Goal: Task Accomplishment & Management: Manage account settings

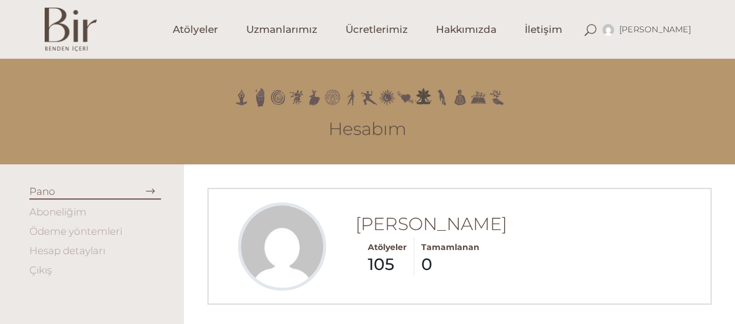
click at [73, 213] on link "Aboneliğim" at bounding box center [57, 212] width 57 height 12
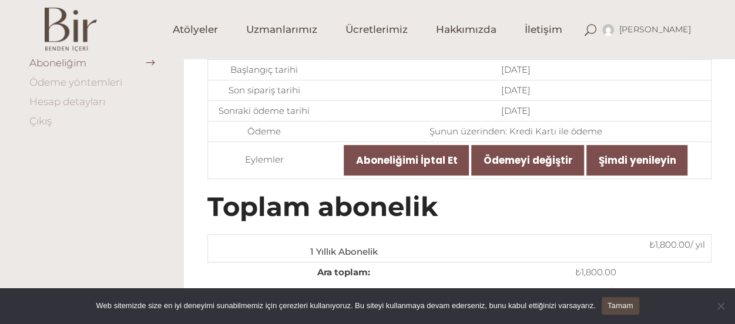
scroll to position [102, 0]
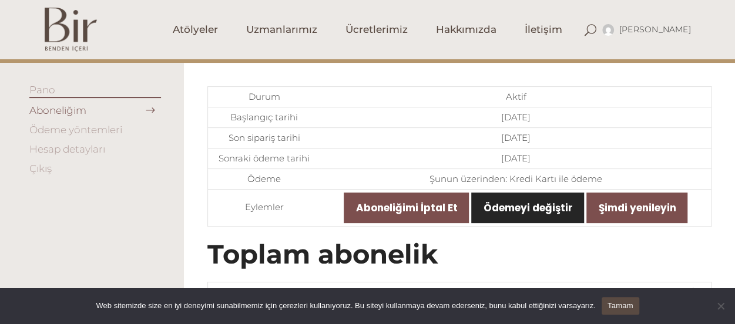
click at [510, 204] on link "Ödemeyi değiştir" at bounding box center [527, 208] width 113 height 31
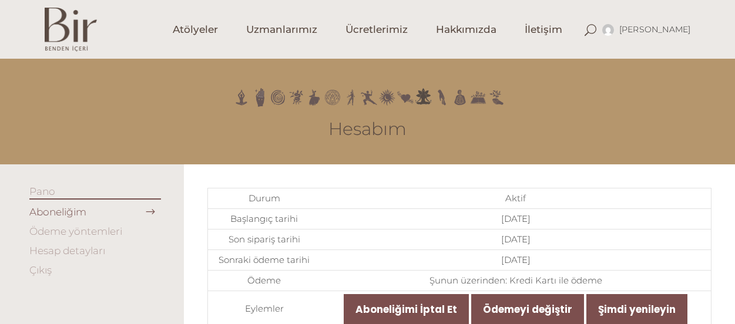
scroll to position [102, 0]
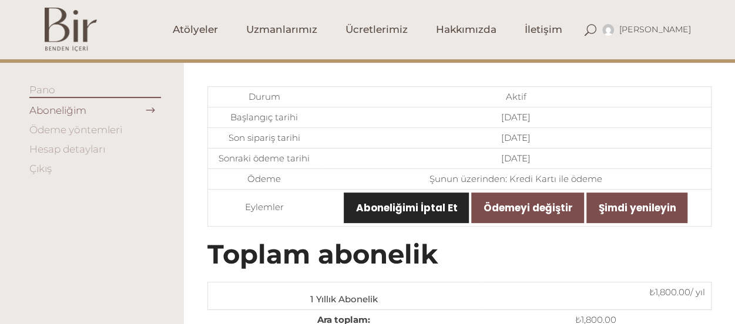
click at [439, 206] on link "Aboneliğimi İptal Et" at bounding box center [406, 208] width 125 height 31
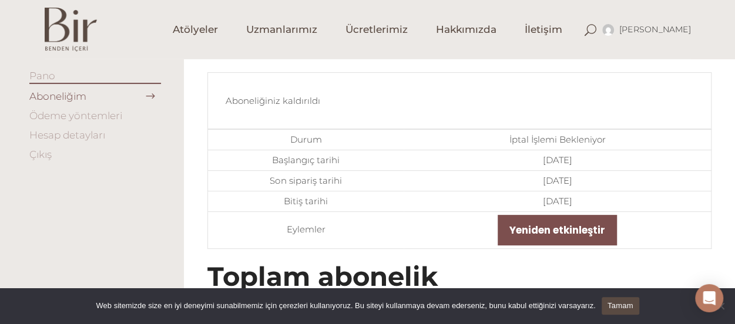
scroll to position [111, 0]
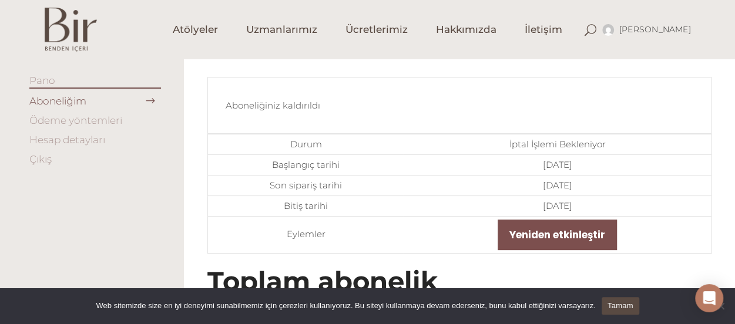
click at [612, 307] on link "Tamam" at bounding box center [621, 306] width 38 height 18
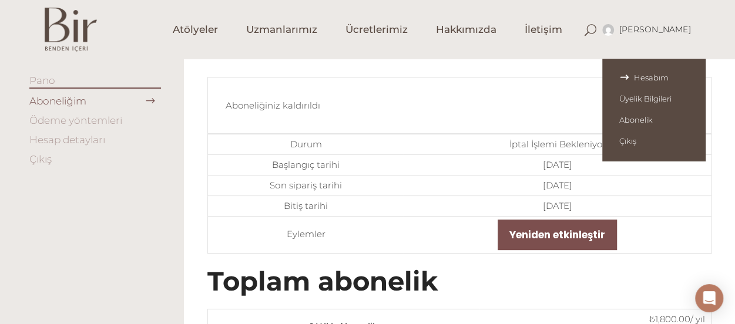
click at [664, 77] on span "Hesabım" at bounding box center [653, 77] width 69 height 9
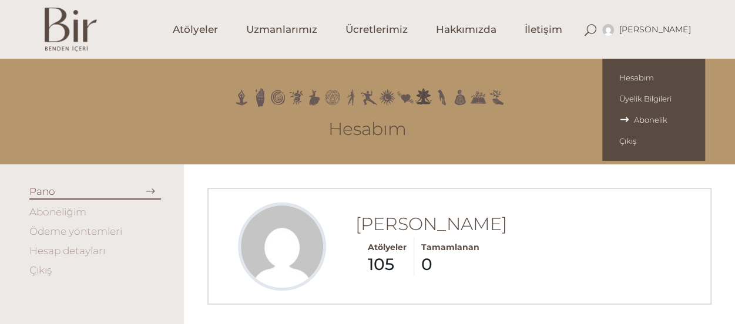
click at [664, 118] on span "Abonelik" at bounding box center [653, 119] width 69 height 9
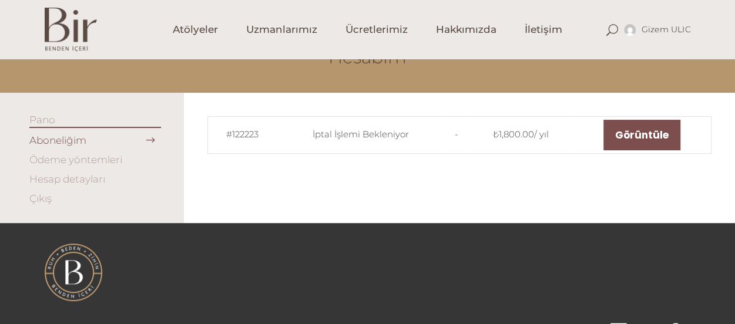
scroll to position [72, 0]
click at [38, 203] on link "Çıkış" at bounding box center [40, 198] width 22 height 12
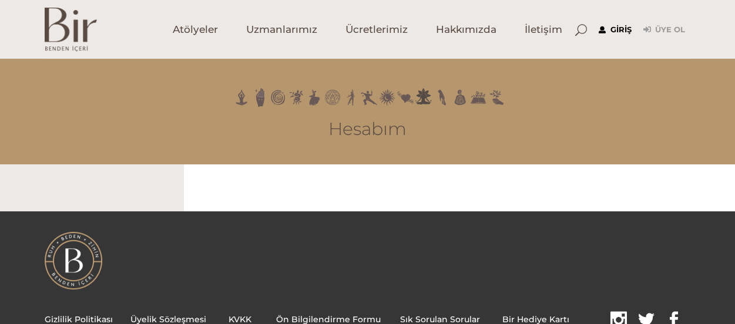
click at [616, 30] on link "Giriş" at bounding box center [615, 30] width 33 height 14
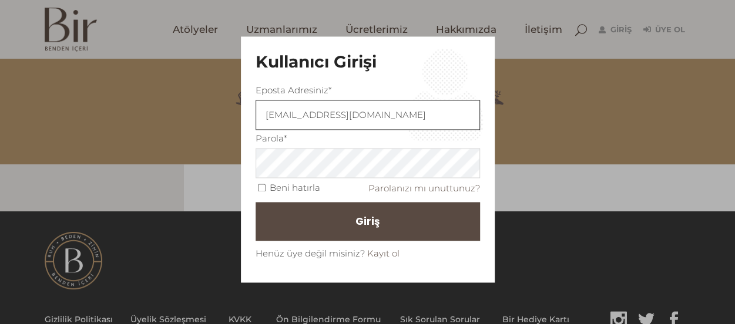
click at [368, 115] on input "[EMAIL_ADDRESS][DOMAIN_NAME]" at bounding box center [368, 116] width 225 height 30
type input "[EMAIL_ADDRESS][DOMAIN_NAME]"
click at [361, 224] on span "Giriş" at bounding box center [373, 222] width 24 height 20
type input "[EMAIL_ADDRESS][DOMAIN_NAME]"
